Goal: Check status: Check status

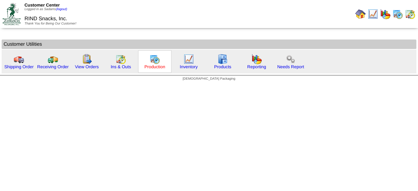
click at [157, 69] on link "Production" at bounding box center [154, 66] width 21 height 5
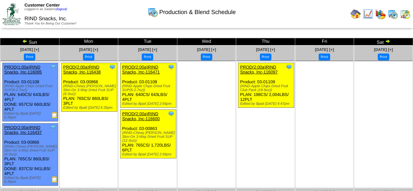
click at [24, 42] on img at bounding box center [24, 41] width 5 height 5
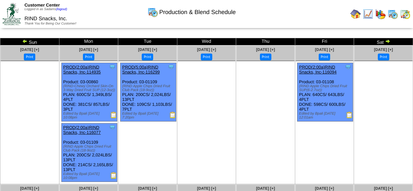
click at [349, 118] on img at bounding box center [349, 115] width 7 height 7
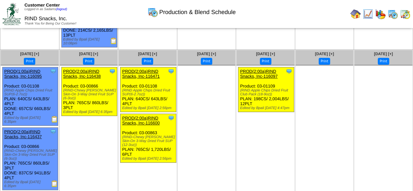
scroll to position [143, 0]
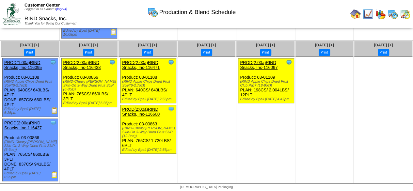
click at [52, 113] on img at bounding box center [54, 110] width 7 height 7
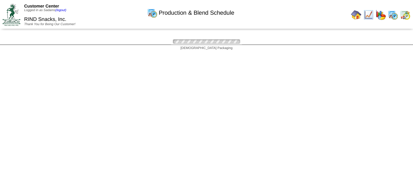
scroll to position [143, 0]
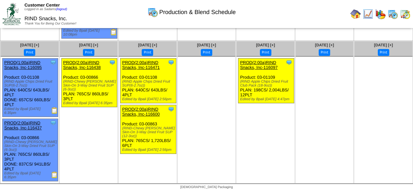
click at [54, 176] on img at bounding box center [54, 174] width 7 height 7
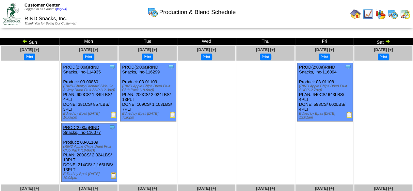
drag, startPoint x: 355, startPoint y: 17, endPoint x: 351, endPoint y: 17, distance: 3.6
click at [355, 17] on img at bounding box center [355, 14] width 10 height 10
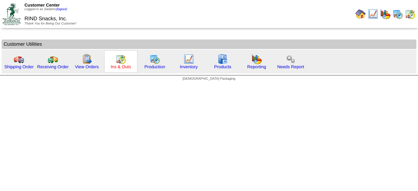
click at [130, 66] on link "Ins & Outs" at bounding box center [121, 66] width 20 height 5
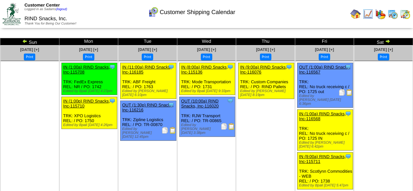
click at [25, 43] on link at bounding box center [25, 42] width 7 height 5
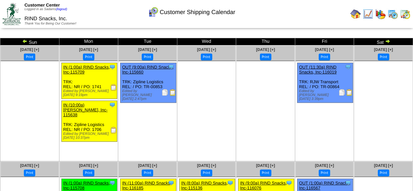
drag, startPoint x: 350, startPoint y: 94, endPoint x: 346, endPoint y: 93, distance: 4.0
click at [350, 94] on img at bounding box center [349, 92] width 7 height 7
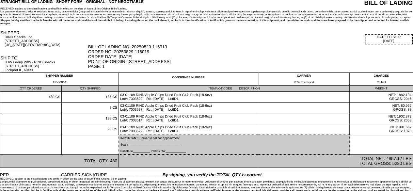
scroll to position [19, 0]
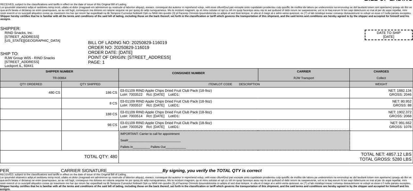
drag, startPoint x: 60, startPoint y: 77, endPoint x: 42, endPoint y: 77, distance: 17.6
click at [42, 77] on div "TR-00864" at bounding box center [60, 77] width 116 height 3
drag, startPoint x: 64, startPoint y: 72, endPoint x: 54, endPoint y: 78, distance: 11.6
click at [54, 78] on div "TR-00864" at bounding box center [60, 77] width 116 height 3
drag, startPoint x: 68, startPoint y: 77, endPoint x: 48, endPoint y: 79, distance: 19.4
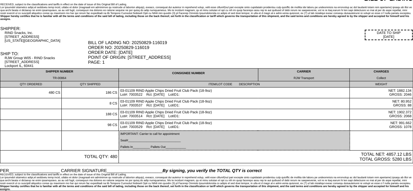
click at [48, 79] on td "SHIPPER NUMBER TR-00864" at bounding box center [59, 75] width 119 height 13
copy div "TR-00864"
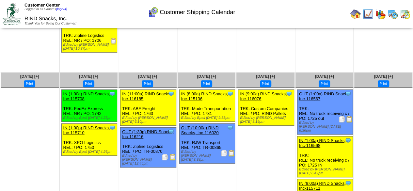
scroll to position [98, 0]
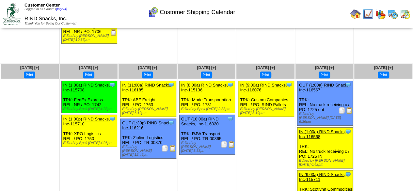
click at [233, 143] on img at bounding box center [231, 144] width 7 height 7
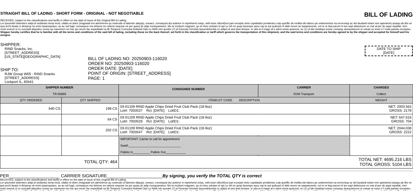
drag, startPoint x: 71, startPoint y: 96, endPoint x: 46, endPoint y: 96, distance: 24.8
click at [46, 96] on div "TR-00865" at bounding box center [60, 93] width 116 height 3
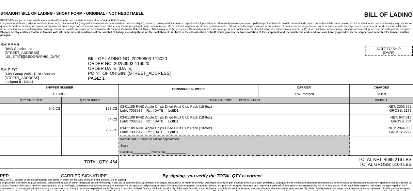
copy div "TR-00865"
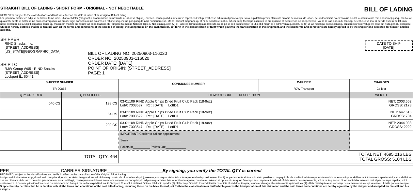
scroll to position [8, 0]
